Goal: Information Seeking & Learning: Learn about a topic

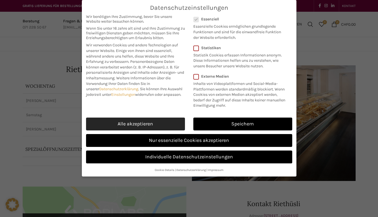
click at [133, 124] on link "Alle akzeptieren" at bounding box center [135, 124] width 99 height 13
checkbox input "true"
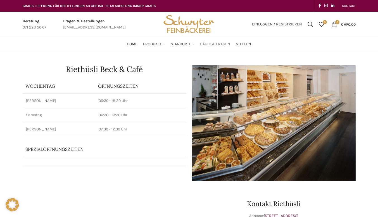
click at [202, 46] on span "Häufige Fragen" at bounding box center [215, 44] width 30 height 5
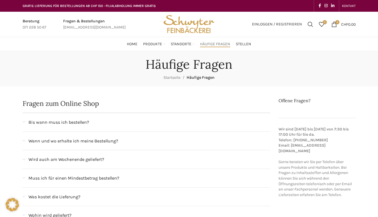
scroll to position [28, 0]
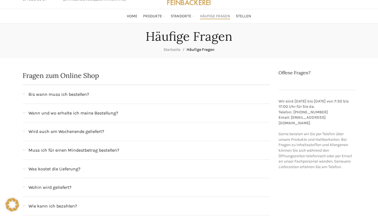
click at [77, 95] on span "Bis wann muss ich bestellen?" at bounding box center [59, 94] width 61 height 7
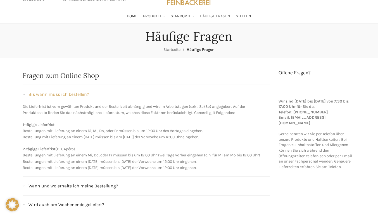
click at [77, 95] on span "Bis wann muss ich bestellen?" at bounding box center [59, 94] width 61 height 7
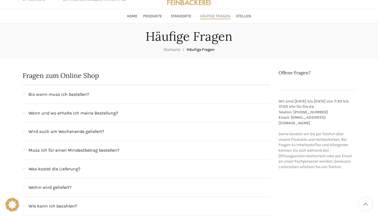
scroll to position [84, 0]
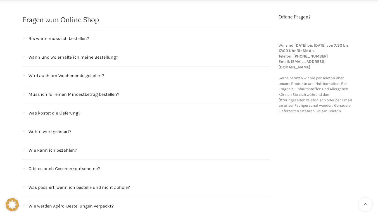
click at [84, 58] on span "Wann und wo erhalte ich meine Bestellung?" at bounding box center [74, 57] width 90 height 7
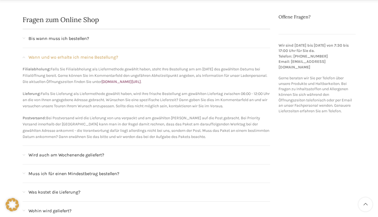
click at [84, 58] on span "Wann und wo erhalte ich meine Bestellung?" at bounding box center [74, 57] width 90 height 7
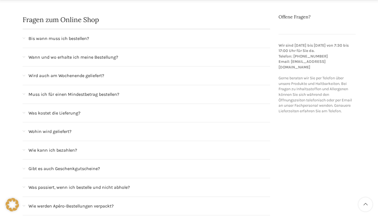
click at [83, 77] on span "Wird auch am Wochenende geliefert?" at bounding box center [67, 75] width 76 height 7
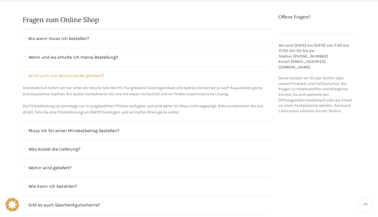
click at [84, 76] on span "Wird auch am Wochenende geliefert?" at bounding box center [67, 75] width 76 height 7
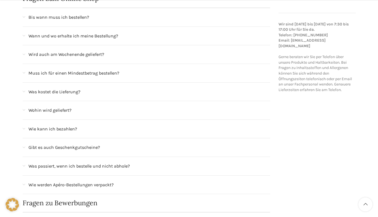
scroll to position [112, 0]
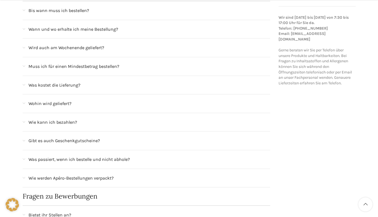
click at [87, 63] on span "Muss ich für einen Mindestbetrag bestellen?" at bounding box center [74, 66] width 91 height 7
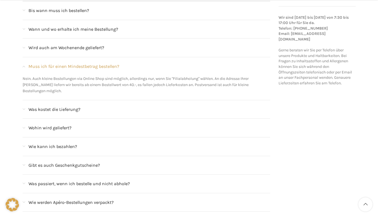
click at [87, 65] on span "Muss ich für einen Mindestbetrag bestellen?" at bounding box center [74, 66] width 91 height 7
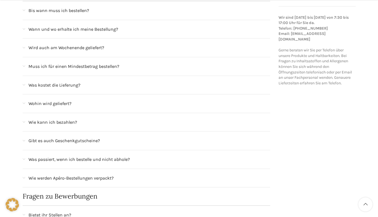
click at [70, 85] on span "Was kostet die Lieferung?" at bounding box center [55, 85] width 52 height 7
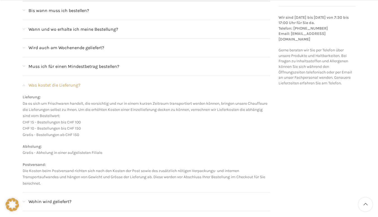
click at [70, 85] on span "Was kostet die Lieferung?" at bounding box center [55, 85] width 52 height 7
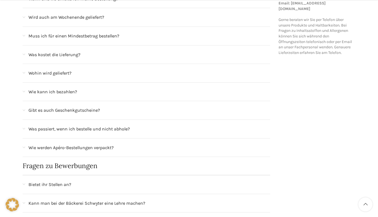
scroll to position [168, 0]
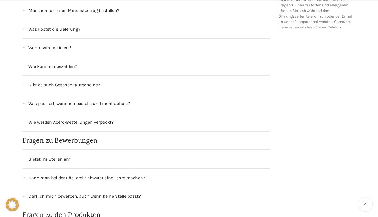
click at [57, 47] on span "Wohin wird geliefert?" at bounding box center [50, 47] width 43 height 7
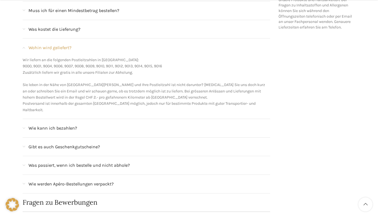
click at [63, 48] on span "Wohin wird geliefert?" at bounding box center [50, 47] width 43 height 7
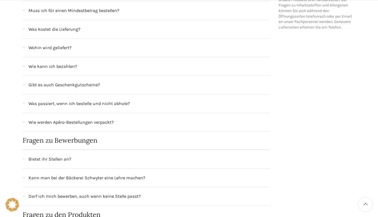
click at [61, 69] on span "Wie kann ich bezahlen?" at bounding box center [53, 66] width 49 height 7
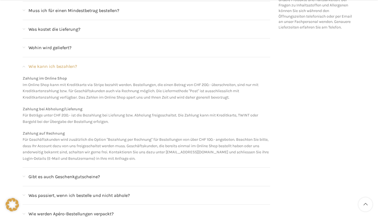
click at [61, 69] on span "Wie kann ich bezahlen?" at bounding box center [53, 66] width 49 height 7
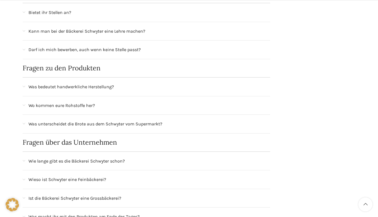
scroll to position [336, 0]
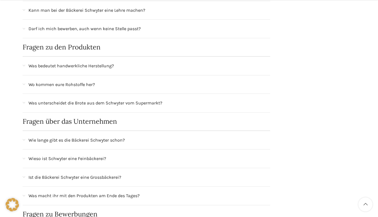
click at [100, 64] on span "Was bedeutet handwerkliche Herstellung?" at bounding box center [72, 65] width 86 height 7
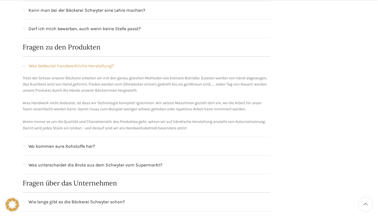
click at [91, 67] on span "Was bedeutet handwerkliche Herstellung?" at bounding box center [72, 65] width 86 height 7
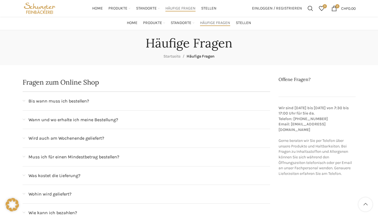
scroll to position [0, 0]
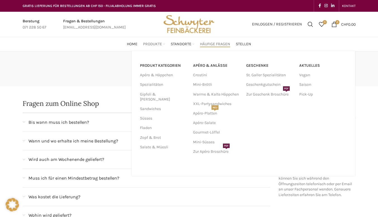
click at [159, 43] on span "Produkte" at bounding box center [152, 44] width 19 height 5
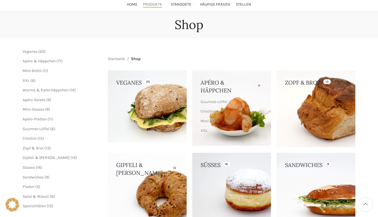
scroll to position [56, 0]
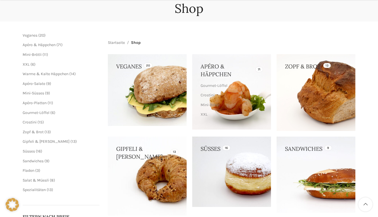
click at [149, 75] on link at bounding box center [147, 90] width 79 height 72
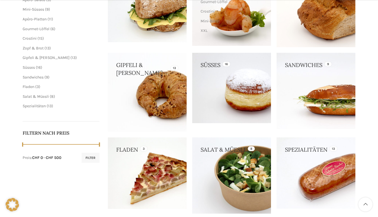
scroll to position [168, 0]
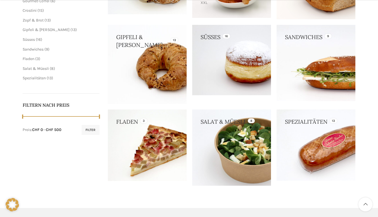
click at [348, 65] on link at bounding box center [316, 63] width 79 height 76
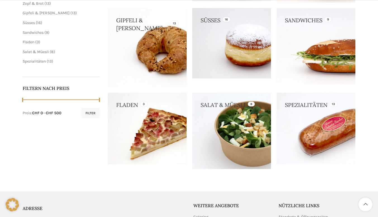
scroll to position [196, 0]
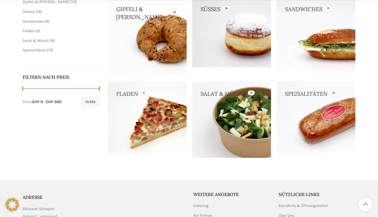
click at [252, 96] on link at bounding box center [231, 120] width 79 height 76
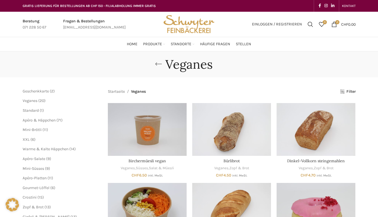
click at [159, 64] on link "Go back" at bounding box center [159, 64] width 14 height 11
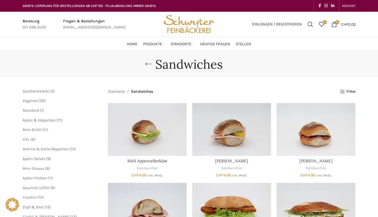
click at [152, 63] on link "Go back" at bounding box center [148, 64] width 14 height 11
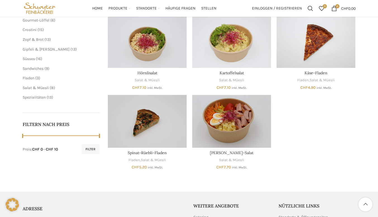
scroll to position [140, 0]
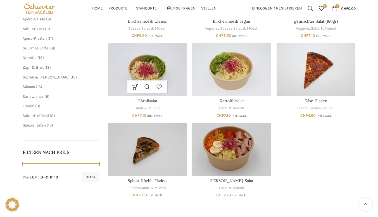
click at [164, 67] on img "Hörnlisalat" at bounding box center [147, 69] width 79 height 53
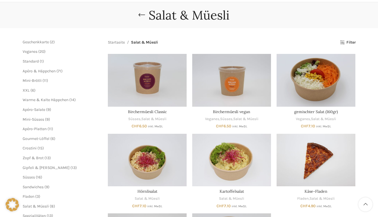
scroll to position [56, 0]
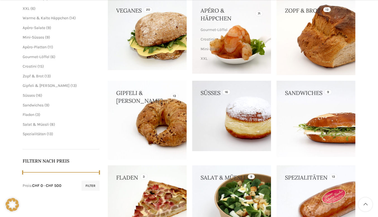
scroll to position [140, 0]
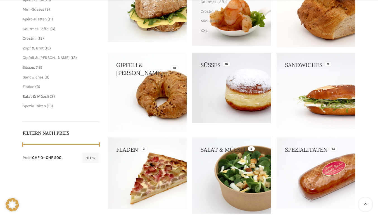
click at [41, 95] on span "Salat & Müesli" at bounding box center [36, 96] width 26 height 5
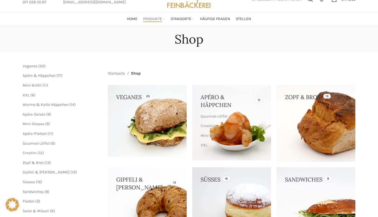
scroll to position [0, 0]
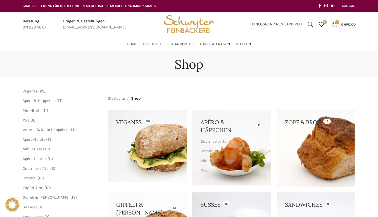
click at [127, 44] on span "Home" at bounding box center [132, 44] width 11 height 5
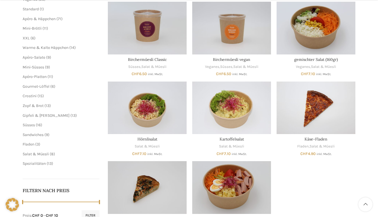
scroll to position [112, 0]
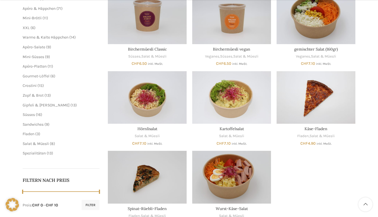
click at [32, 151] on li "Spezialitäten 13 13 Produkte" at bounding box center [61, 154] width 77 height 6
click at [32, 154] on span "Spezialitäten" at bounding box center [34, 153] width 23 height 5
click at [146, 97] on img "Hörnlisalat" at bounding box center [147, 97] width 79 height 53
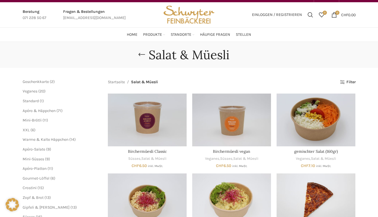
scroll to position [0, 0]
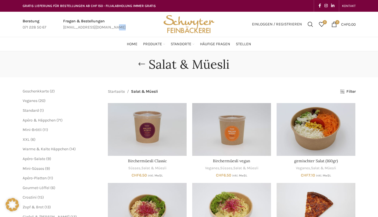
drag, startPoint x: 116, startPoint y: 26, endPoint x: 75, endPoint y: 27, distance: 41.7
click at [75, 27] on div "Fragen & Bestellungen bestellungen@schwyter.com" at bounding box center [94, 24] width 68 height 13
drag, startPoint x: 63, startPoint y: 28, endPoint x: 94, endPoint y: 25, distance: 31.2
click at [94, 25] on div "Fragen & Bestellungen bestellungen@schwyter.com" at bounding box center [94, 24] width 68 height 13
copy div "[EMAIL_ADDRESS][DOMAIN_NAME]"
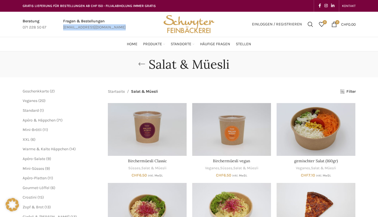
click at [142, 64] on link "Go back" at bounding box center [142, 64] width 14 height 11
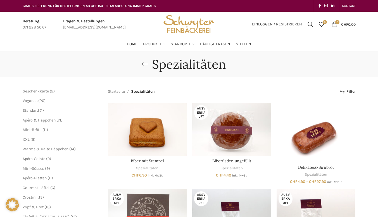
click at [144, 61] on link "Go back" at bounding box center [145, 64] width 14 height 11
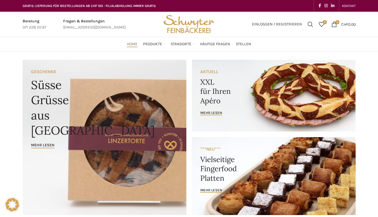
drag, startPoint x: 238, startPoint y: 31, endPoint x: 235, endPoint y: 36, distance: 5.8
click at [238, 31] on div "Einloggen / Registrieren Suchen 0 Wunschliste 0 items CHF 0.00" at bounding box center [288, 24] width 139 height 25
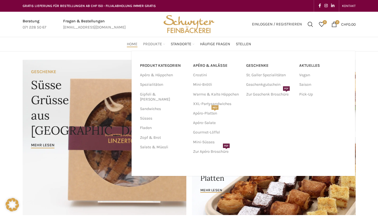
click at [165, 45] on link "Produkte" at bounding box center [154, 44] width 22 height 11
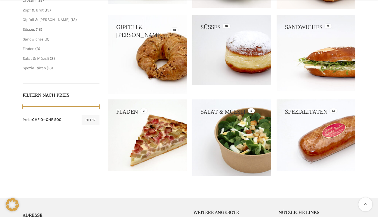
scroll to position [196, 0]
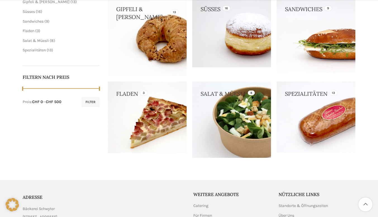
click at [226, 101] on link at bounding box center [231, 120] width 79 height 76
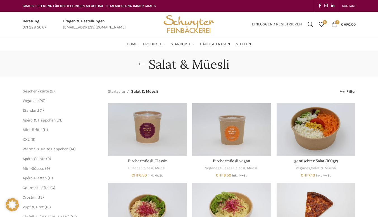
click at [132, 47] on span "Home" at bounding box center [132, 44] width 11 height 5
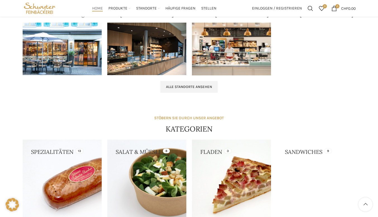
scroll to position [351, 0]
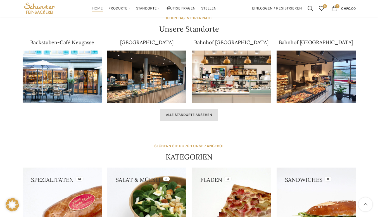
click at [203, 114] on span "Alle Standorte ansehen" at bounding box center [189, 115] width 46 height 4
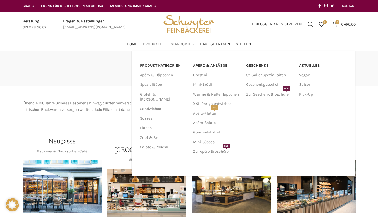
click at [162, 42] on span "Produkte" at bounding box center [152, 44] width 19 height 5
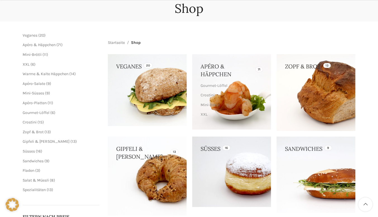
scroll to position [84, 0]
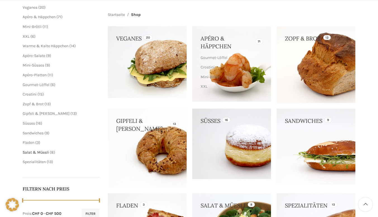
click at [36, 153] on span "Salat & Müesli" at bounding box center [36, 152] width 26 height 5
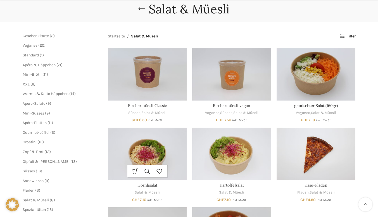
scroll to position [112, 0]
